Goal: Task Accomplishment & Management: Use online tool/utility

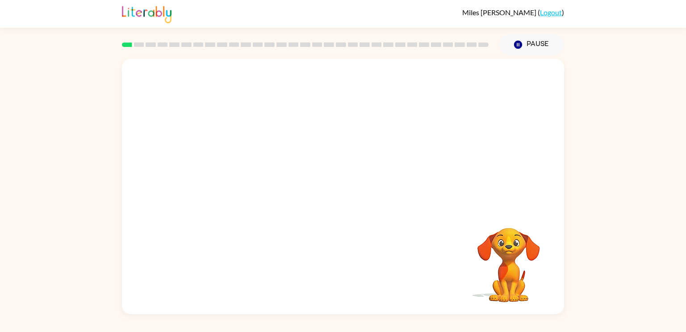
click at [623, 213] on div "Your browser must support playing .mp4 files to use Literably. Please try using…" at bounding box center [343, 184] width 686 height 259
click at [129, 45] on rect at bounding box center [127, 44] width 10 height 4
click at [404, 194] on div at bounding box center [343, 134] width 442 height 150
click at [282, 158] on video "Your browser must support playing .mp4 files to use Literably. Please try using…" at bounding box center [343, 134] width 442 height 150
click at [291, 90] on video "Your browser must support playing .mp4 files to use Literably. Please try using…" at bounding box center [343, 134] width 442 height 150
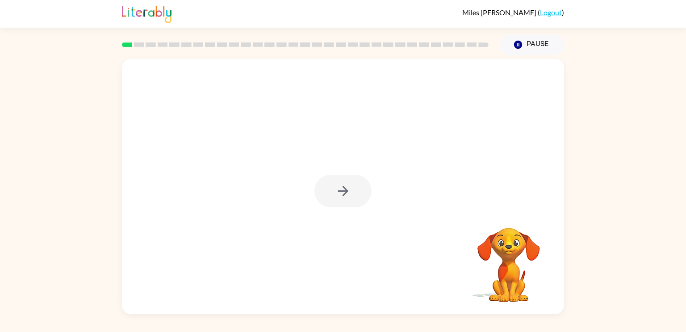
click at [359, 189] on div at bounding box center [343, 191] width 57 height 33
click at [339, 201] on button "button" at bounding box center [343, 191] width 57 height 33
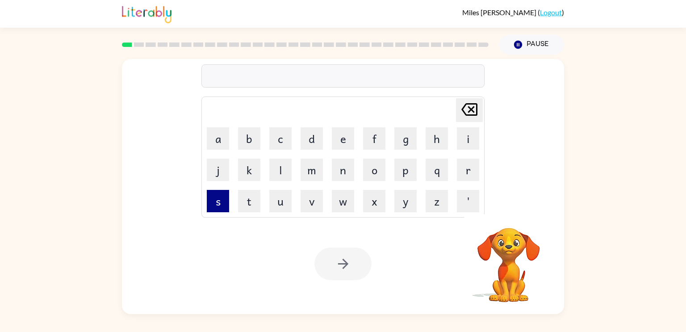
click at [227, 202] on button "s" at bounding box center [218, 201] width 22 height 22
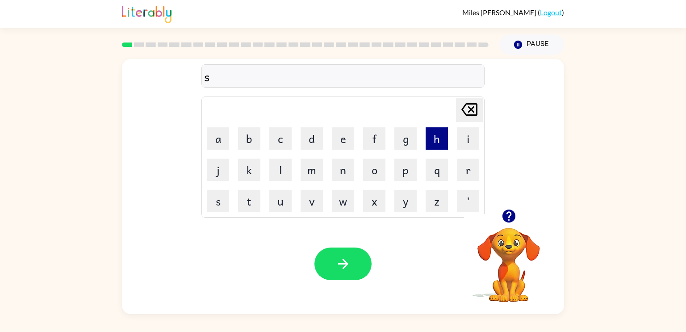
click at [429, 141] on button "h" at bounding box center [437, 138] width 22 height 22
click at [286, 203] on button "u" at bounding box center [280, 201] width 22 height 22
click at [226, 208] on button "s" at bounding box center [218, 201] width 22 height 22
click at [444, 138] on button "h" at bounding box center [437, 138] width 22 height 22
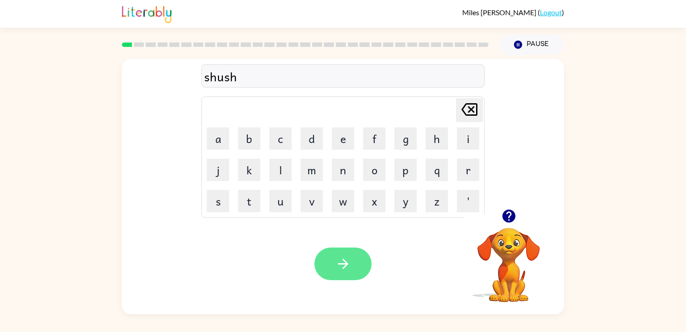
click at [347, 266] on icon "button" at bounding box center [344, 264] width 16 height 16
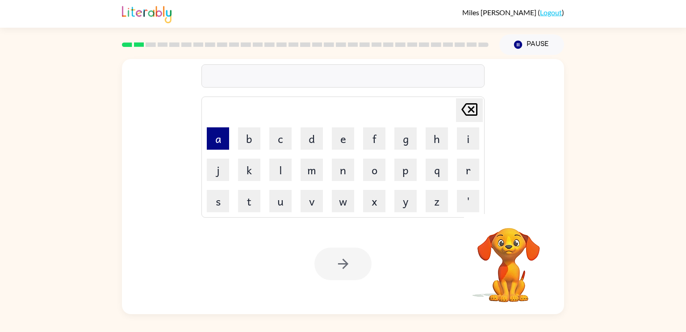
click at [224, 143] on button "a" at bounding box center [218, 138] width 22 height 22
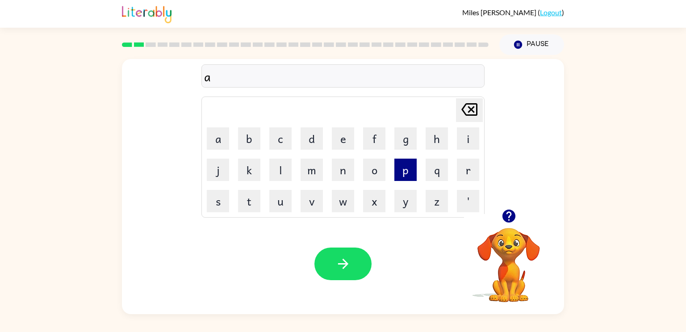
click at [413, 174] on button "p" at bounding box center [406, 170] width 22 height 22
click at [331, 142] on td "e" at bounding box center [343, 138] width 30 height 30
click at [335, 140] on button "e" at bounding box center [343, 138] width 22 height 22
click at [467, 171] on button "r" at bounding box center [468, 170] width 22 height 22
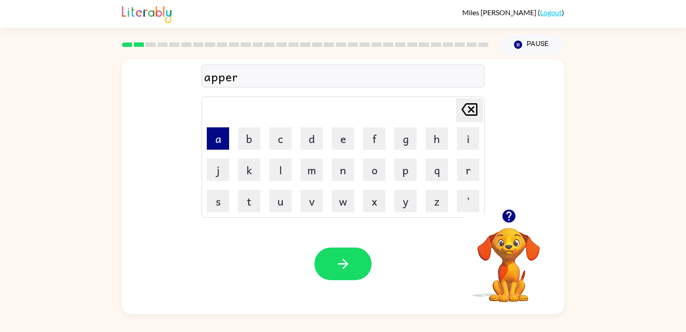
click at [215, 138] on button "a" at bounding box center [218, 138] width 22 height 22
click at [465, 134] on button "i" at bounding box center [468, 138] width 22 height 22
click at [349, 178] on button "n" at bounding box center [343, 170] width 22 height 22
click at [290, 145] on button "c" at bounding box center [280, 138] width 22 height 22
click at [339, 143] on button "e" at bounding box center [343, 138] width 22 height 22
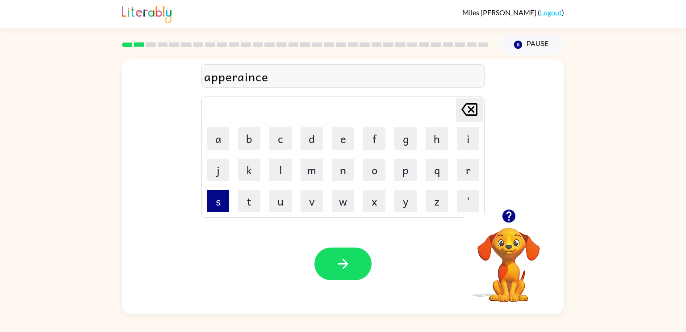
click at [227, 196] on button "s" at bounding box center [218, 201] width 22 height 22
click at [247, 78] on div "apperainces" at bounding box center [343, 76] width 278 height 19
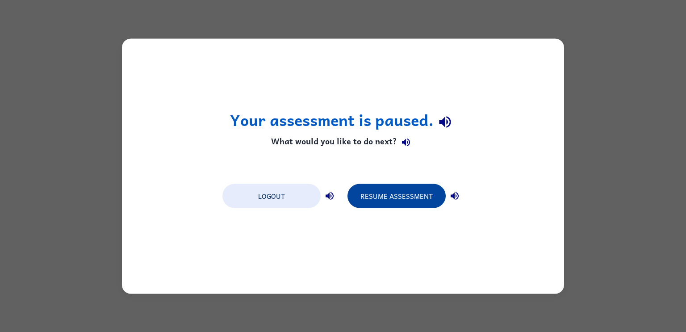
click at [415, 194] on button "Resume Assessment" at bounding box center [397, 196] width 98 height 24
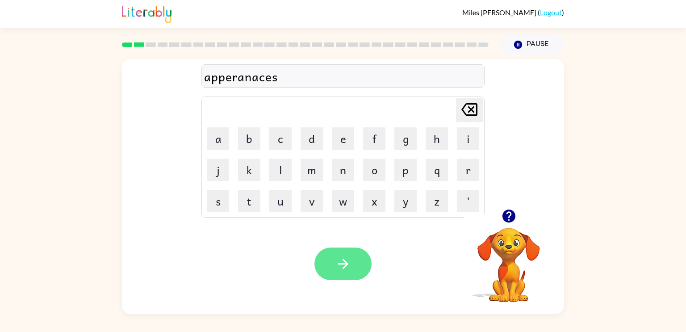
click at [360, 260] on button "button" at bounding box center [343, 264] width 57 height 33
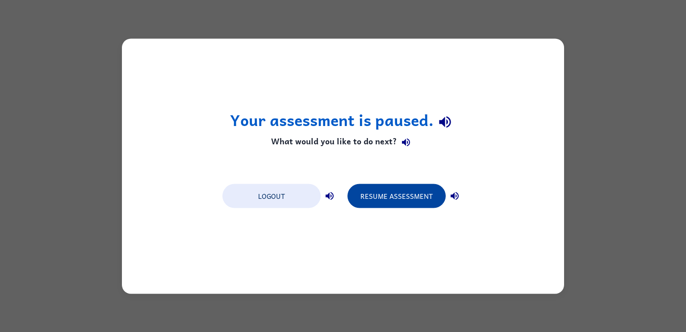
click at [416, 198] on button "Resume Assessment" at bounding box center [397, 196] width 98 height 24
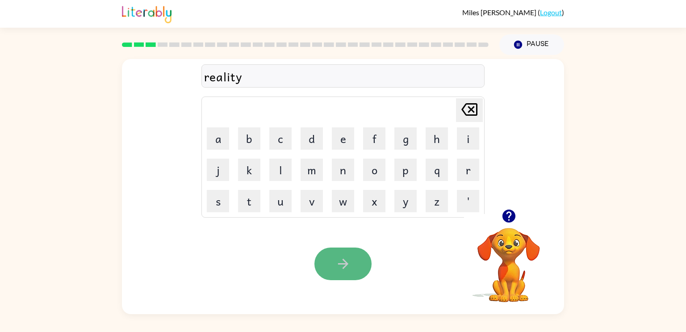
click at [352, 250] on button "button" at bounding box center [343, 264] width 57 height 33
click at [342, 273] on button "button" at bounding box center [343, 264] width 57 height 33
click at [342, 259] on icon "button" at bounding box center [344, 264] width 16 height 16
click at [340, 266] on icon "button" at bounding box center [344, 264] width 16 height 16
click at [347, 264] on icon "button" at bounding box center [343, 264] width 10 height 10
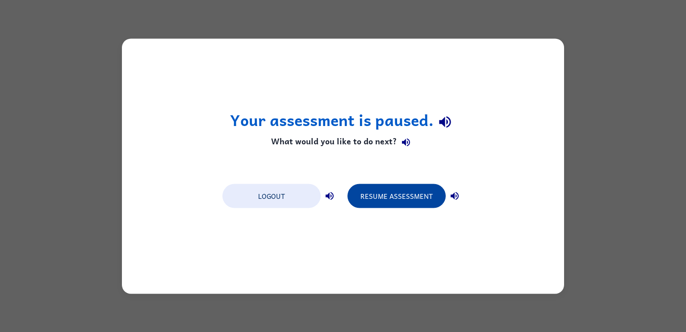
click at [414, 198] on button "Resume Assessment" at bounding box center [397, 196] width 98 height 24
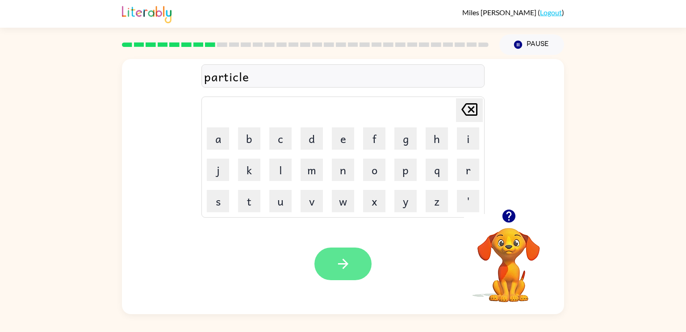
click at [350, 261] on icon "button" at bounding box center [344, 264] width 16 height 16
click at [510, 219] on icon "button" at bounding box center [508, 216] width 13 height 13
click at [509, 210] on icon "button" at bounding box center [508, 216] width 13 height 13
drag, startPoint x: 341, startPoint y: 254, endPoint x: 161, endPoint y: 71, distance: 256.9
click at [161, 71] on div "recapture [PERSON_NAME] last character input a b c d e f g h i j k l m n o p q …" at bounding box center [343, 186] width 442 height 255
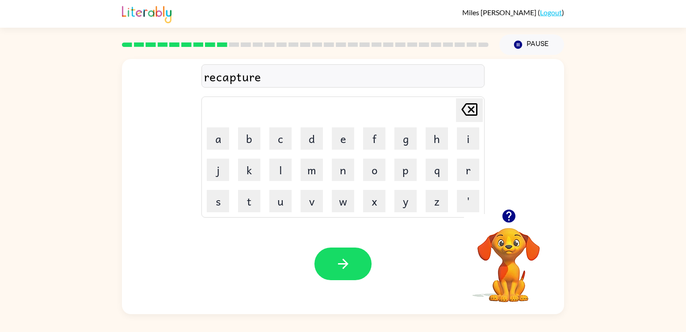
click at [215, 78] on div "recapture" at bounding box center [343, 76] width 278 height 19
click at [216, 79] on div "recapture" at bounding box center [343, 76] width 278 height 19
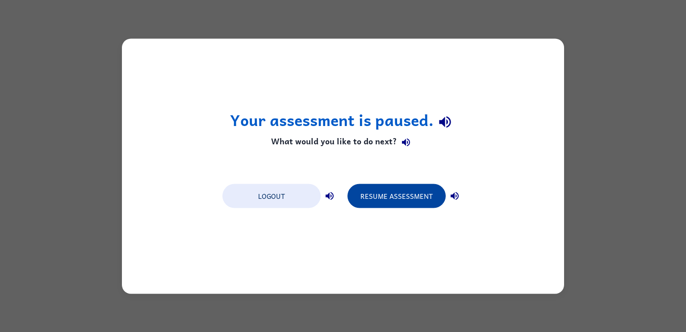
click at [404, 191] on button "Resume Assessment" at bounding box center [397, 196] width 98 height 24
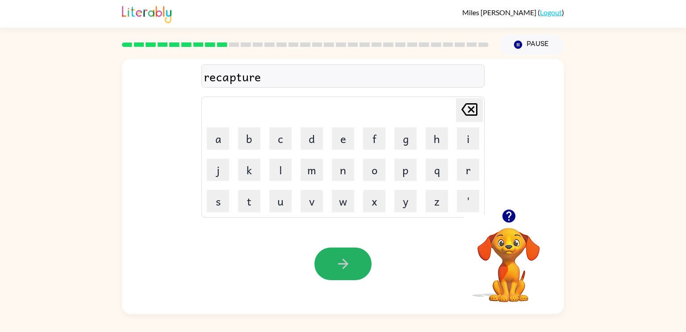
click at [343, 267] on icon "button" at bounding box center [344, 264] width 16 height 16
click at [366, 262] on button "button" at bounding box center [343, 264] width 57 height 33
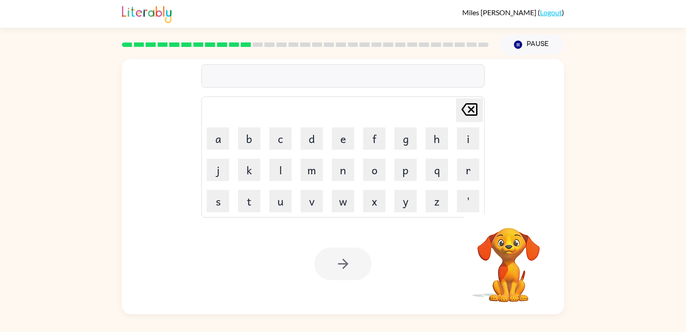
click at [223, 46] on rect at bounding box center [222, 44] width 10 height 4
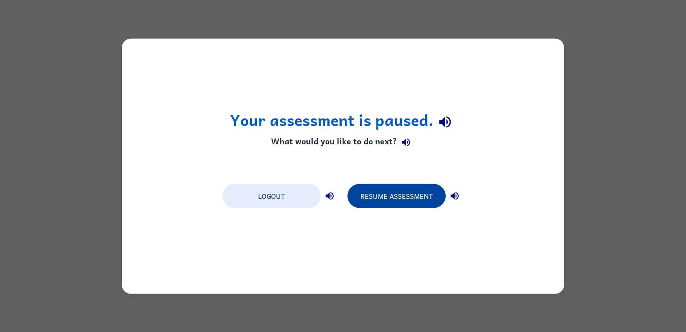
click at [385, 195] on button "Resume Assessment" at bounding box center [397, 196] width 98 height 24
click at [404, 193] on button "Resume Assessment" at bounding box center [397, 196] width 98 height 24
click at [363, 182] on div "Logout Resume Assessment" at bounding box center [343, 195] width 250 height 34
click at [359, 195] on button "Resume Assessment" at bounding box center [397, 196] width 98 height 24
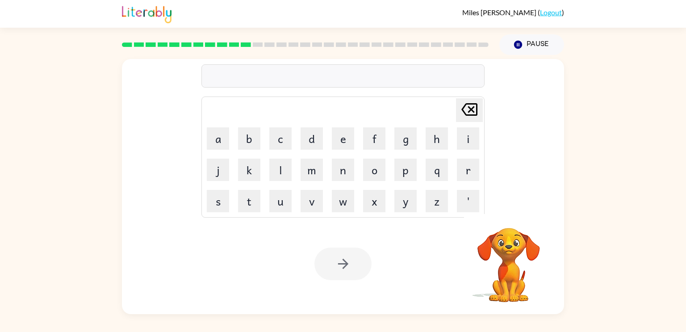
click at [307, 28] on div "Pause Pause" at bounding box center [343, 44] width 442 height 33
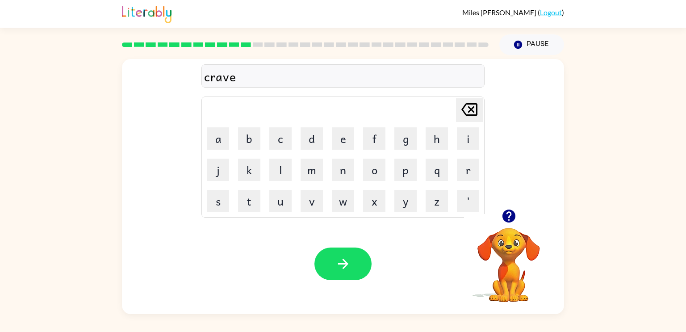
click at [341, 258] on icon "button" at bounding box center [344, 264] width 16 height 16
click at [341, 258] on div at bounding box center [343, 264] width 57 height 33
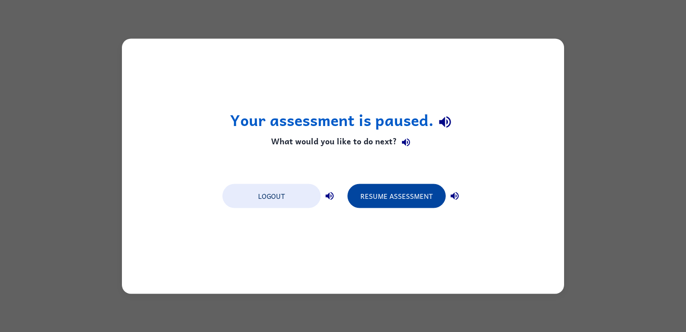
click at [426, 194] on button "Resume Assessment" at bounding box center [397, 196] width 98 height 24
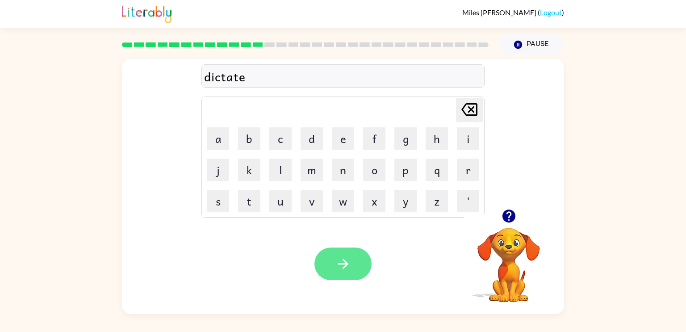
click at [343, 265] on icon "button" at bounding box center [344, 264] width 16 height 16
click at [359, 261] on button "button" at bounding box center [343, 264] width 57 height 33
click at [358, 256] on button "button" at bounding box center [343, 264] width 57 height 33
click at [351, 262] on button "button" at bounding box center [343, 264] width 57 height 33
click at [340, 261] on icon "button" at bounding box center [344, 264] width 16 height 16
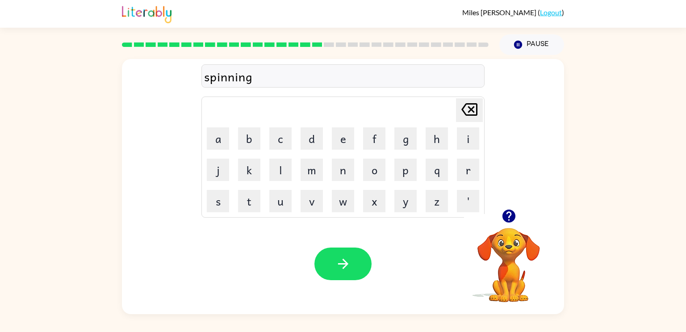
click at [334, 243] on div "Your browser must support playing .mp4 files to use Literably. Please try using…" at bounding box center [343, 264] width 442 height 101
click at [332, 251] on button "button" at bounding box center [343, 264] width 57 height 33
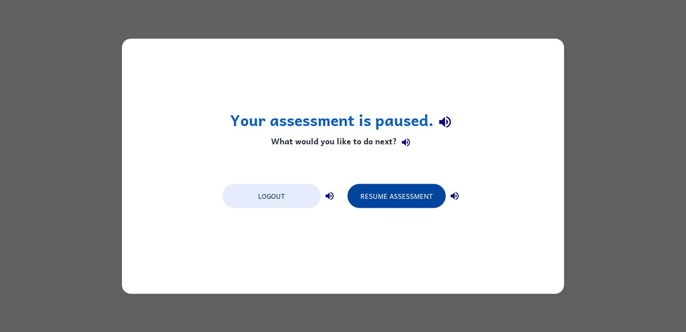
click at [383, 195] on button "Resume Assessment" at bounding box center [397, 196] width 98 height 24
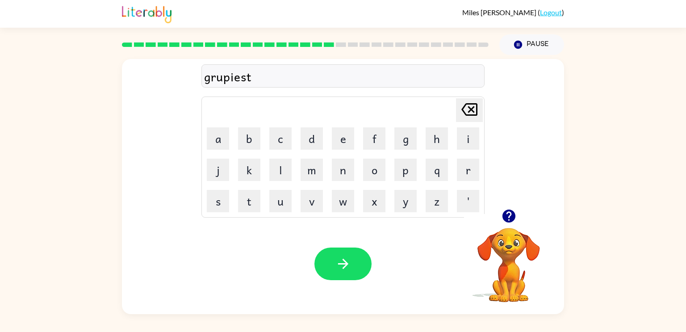
click at [223, 77] on div "grupiest" at bounding box center [343, 76] width 278 height 19
click at [349, 250] on button "button" at bounding box center [343, 264] width 57 height 33
click at [350, 259] on icon "button" at bounding box center [344, 264] width 16 height 16
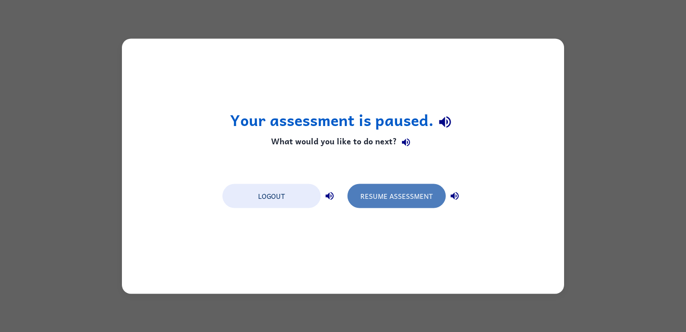
click at [382, 184] on button "Resume Assessment" at bounding box center [397, 196] width 98 height 24
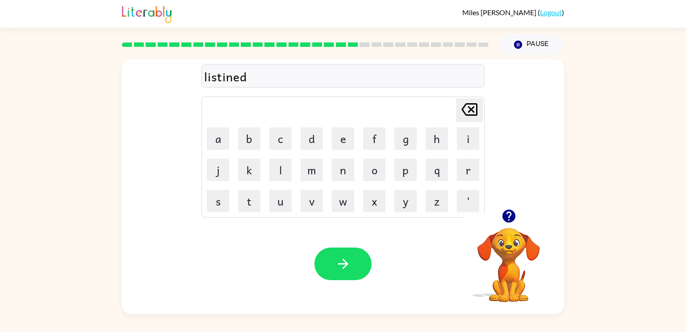
click at [343, 287] on div "Your browser must support playing .mp4 files to use Literably. Please try using…" at bounding box center [343, 264] width 442 height 101
click at [343, 268] on icon "button" at bounding box center [343, 264] width 10 height 10
click at [336, 260] on icon "button" at bounding box center [344, 264] width 16 height 16
click at [339, 264] on icon "button" at bounding box center [343, 264] width 10 height 10
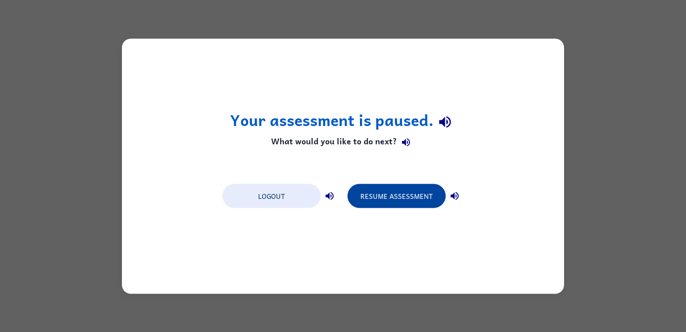
click at [409, 204] on button "Resume Assessment" at bounding box center [397, 196] width 98 height 24
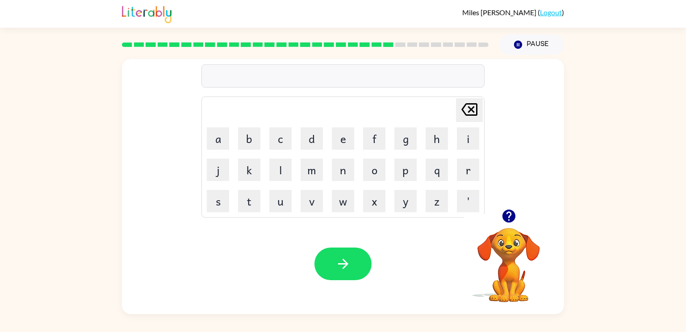
click at [510, 218] on icon "button" at bounding box center [508, 216] width 13 height 13
click at [347, 295] on div "Your browser must support playing .mp4 files to use Literably. Please try using…" at bounding box center [343, 264] width 442 height 101
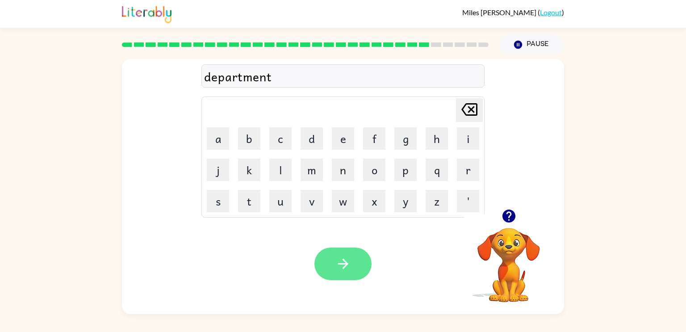
click at [349, 270] on icon "button" at bounding box center [344, 264] width 16 height 16
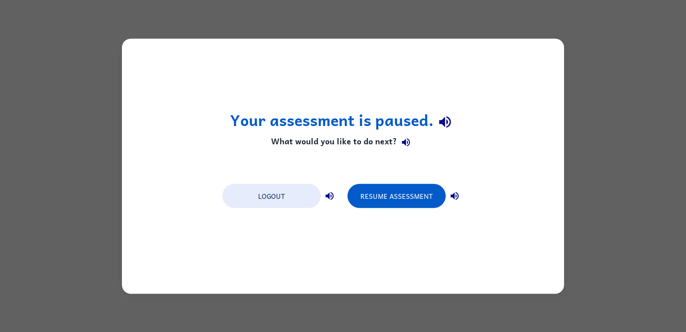
click at [375, 174] on div "Your assessment is paused. What would you like to do next? Logout Resume Assess…" at bounding box center [343, 165] width 442 height 255
click at [381, 193] on button "Resume Assessment" at bounding box center [397, 196] width 98 height 24
click at [422, 201] on button "Resume Assessment" at bounding box center [397, 196] width 98 height 24
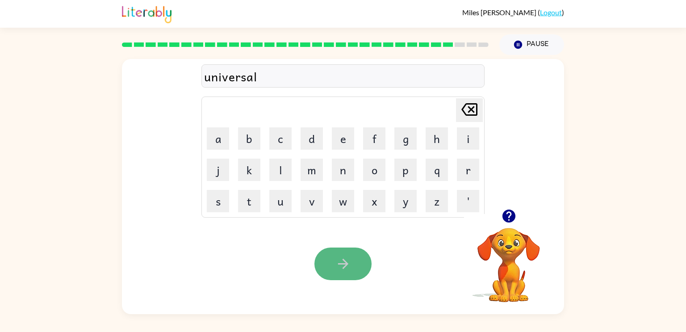
click at [342, 271] on icon "button" at bounding box center [344, 264] width 16 height 16
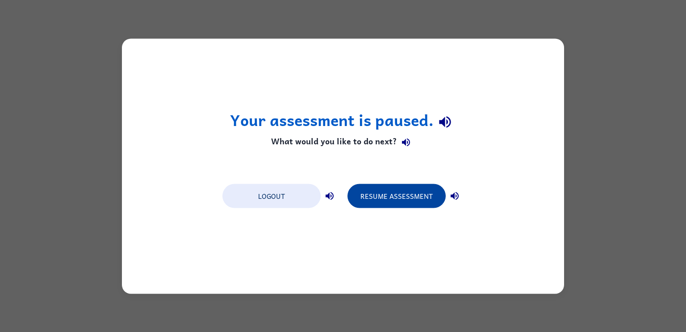
click at [401, 193] on button "Resume Assessment" at bounding box center [397, 196] width 98 height 24
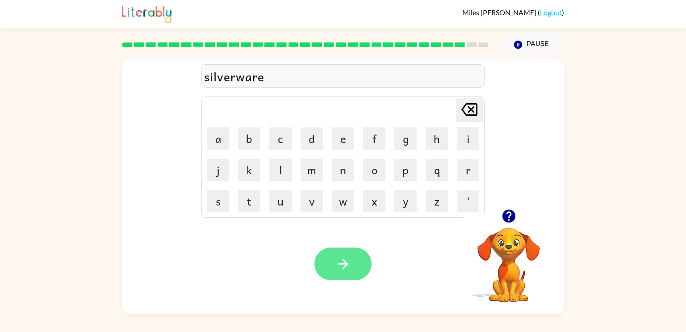
click at [345, 258] on icon "button" at bounding box center [344, 264] width 16 height 16
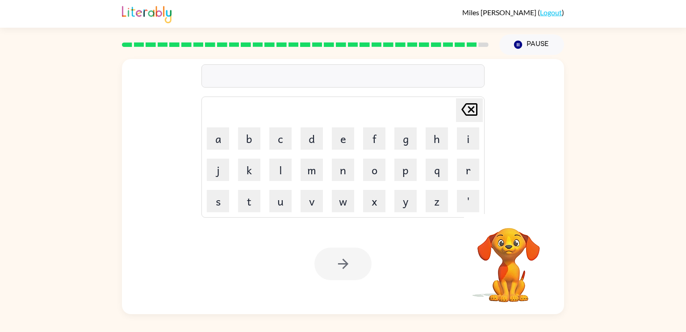
click at [493, 232] on video "Your browser must support playing .mp4 files to use Literably. Please try using…" at bounding box center [508, 258] width 89 height 89
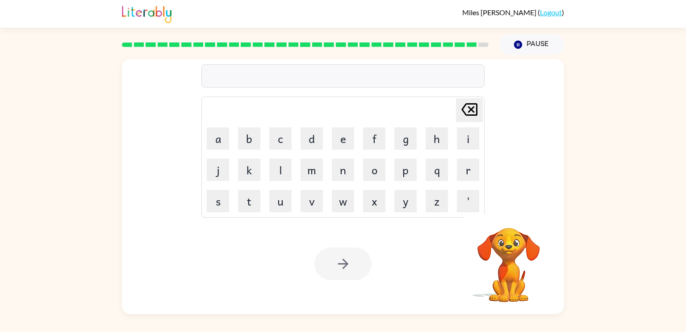
click at [493, 232] on video "Your browser must support playing .mp4 files to use Literably. Please try using…" at bounding box center [508, 258] width 89 height 89
click at [337, 68] on div at bounding box center [343, 75] width 283 height 23
click at [511, 222] on video "Your browser must support playing .mp4 files to use Literably. Please try using…" at bounding box center [508, 258] width 89 height 89
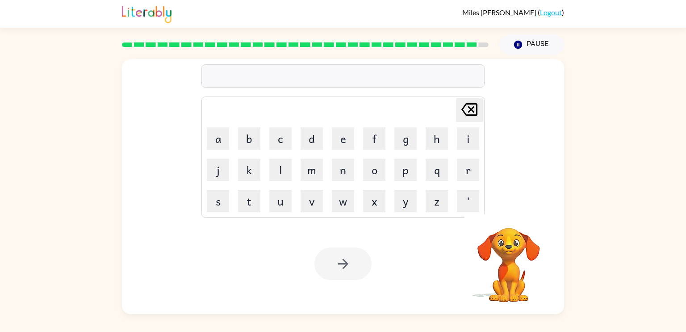
click at [511, 222] on video "Your browser must support playing .mp4 files to use Literably. Please try using…" at bounding box center [508, 258] width 89 height 89
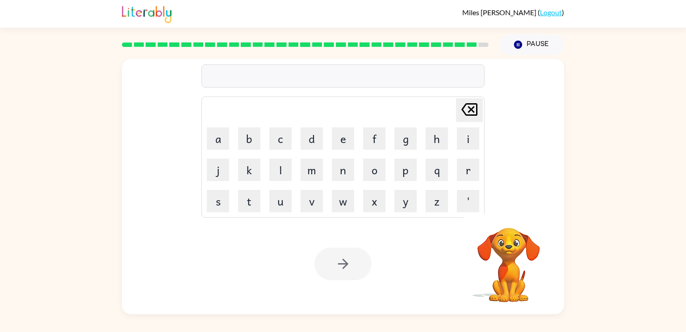
click at [511, 222] on video "Your browser must support playing .mp4 files to use Literably. Please try using…" at bounding box center [508, 258] width 89 height 89
click at [526, 50] on button "Pause Pause" at bounding box center [532, 44] width 65 height 21
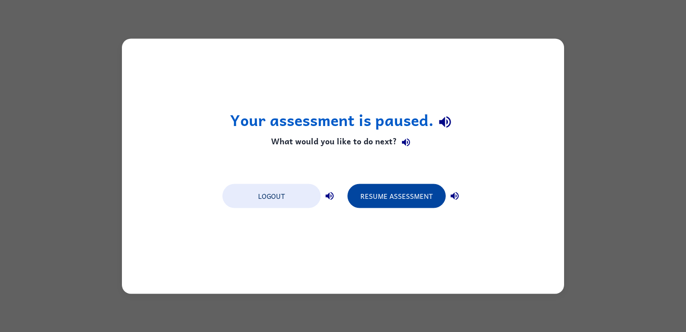
click at [391, 196] on button "Resume Assessment" at bounding box center [397, 196] width 98 height 24
click at [408, 174] on div "Your assessment is paused. What would you like to do next? Logout Resume Assess…" at bounding box center [343, 165] width 442 height 255
click at [408, 203] on button "Resume Assessment" at bounding box center [397, 196] width 98 height 24
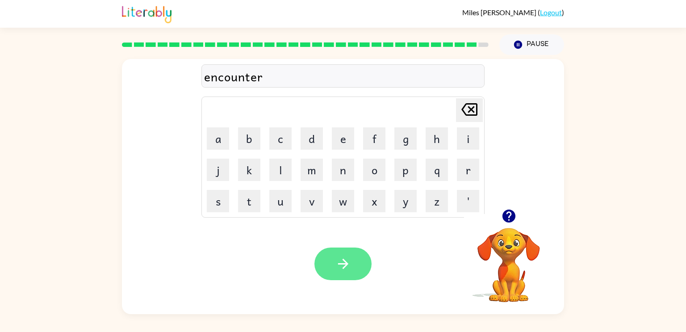
click at [352, 265] on button "button" at bounding box center [343, 264] width 57 height 33
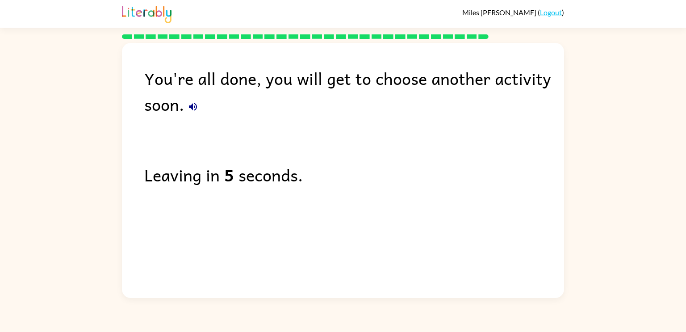
click at [361, 170] on div "Leaving in 5 seconds." at bounding box center [354, 175] width 420 height 26
click at [191, 110] on icon "button" at bounding box center [193, 106] width 11 height 11
